Goal: Information Seeking & Learning: Learn about a topic

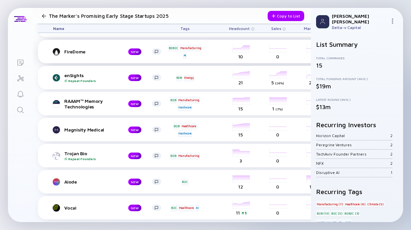
scroll to position [213, 0]
click at [70, 205] on div "Vocai" at bounding box center [90, 208] width 53 height 6
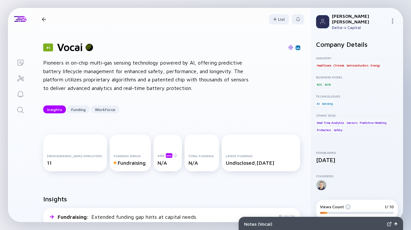
click at [288, 47] on img at bounding box center [290, 47] width 5 height 5
click at [40, 17] on div at bounding box center [44, 19] width 10 height 4
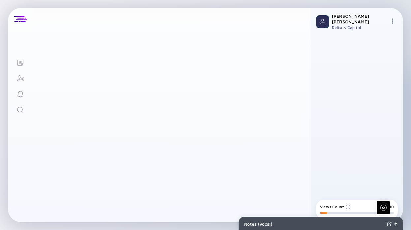
scroll to position [213, 0]
